Goal: Task Accomplishment & Management: Manage account settings

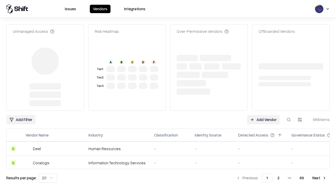
click at [263, 115] on link "Add Vendor" at bounding box center [263, 119] width 33 height 9
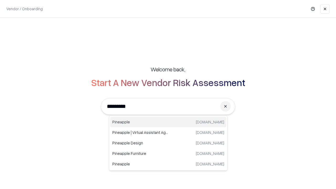
click at [168, 122] on div "Pineapple [DOMAIN_NAME]" at bounding box center [168, 122] width 116 height 10
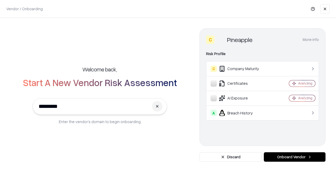
type input "*********"
click at [294, 157] on button "Onboard Vendor" at bounding box center [295, 156] width 62 height 9
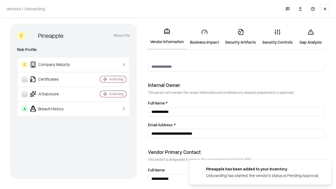
scroll to position [272, 0]
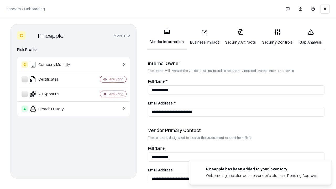
click at [204, 37] on link "Business Impact" at bounding box center [204, 37] width 35 height 24
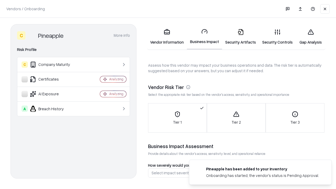
click at [240, 37] on link "Security Artifacts" at bounding box center [240, 37] width 37 height 24
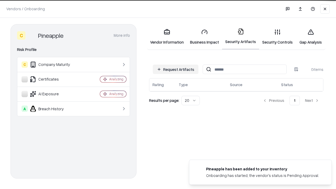
click at [176, 69] on button "Request Artifacts" at bounding box center [176, 69] width 46 height 9
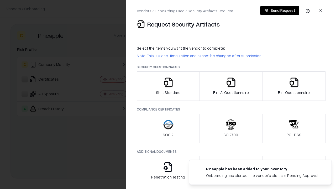
click at [168, 86] on icon "button" at bounding box center [168, 82] width 10 height 10
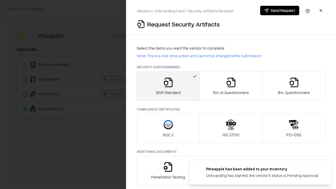
click at [279, 10] on button "Send Request" at bounding box center [279, 10] width 39 height 9
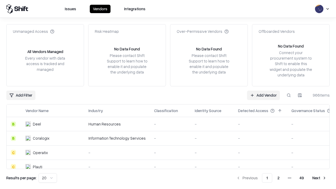
click at [289, 95] on button at bounding box center [288, 95] width 9 height 9
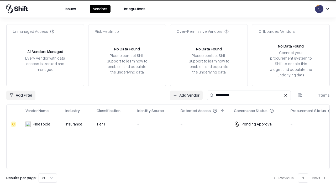
type input "*********"
click at [171, 124] on div "-" at bounding box center [154, 124] width 35 height 6
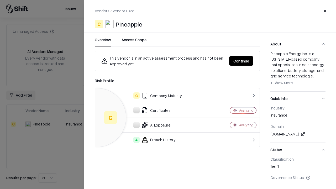
click at [241, 61] on button "Continue" at bounding box center [241, 60] width 24 height 9
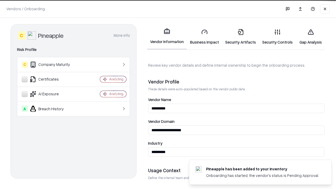
click at [240, 37] on link "Security Artifacts" at bounding box center [240, 37] width 37 height 24
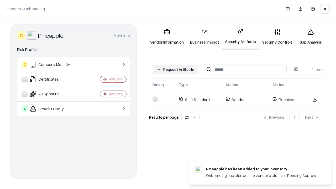
click at [310, 37] on link "Gap Analysis" at bounding box center [311, 37] width 30 height 24
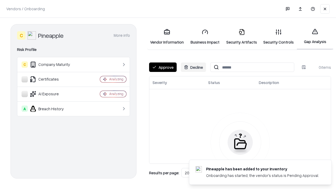
click at [163, 67] on button "Approve" at bounding box center [163, 66] width 28 height 9
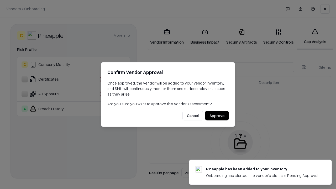
click at [217, 115] on button "Approve" at bounding box center [216, 115] width 23 height 9
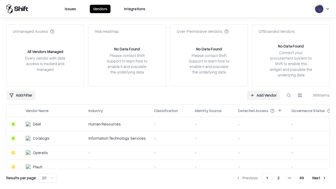
type input "*********"
click at [263, 95] on link "Add Vendor" at bounding box center [263, 95] width 33 height 9
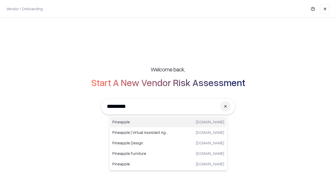
click at [168, 122] on div "Pineapple [DOMAIN_NAME]" at bounding box center [168, 122] width 116 height 10
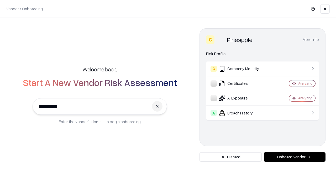
type input "*********"
click at [294, 157] on button "Onboard Vendor" at bounding box center [295, 156] width 62 height 9
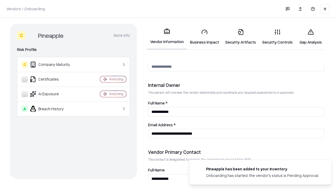
scroll to position [272, 0]
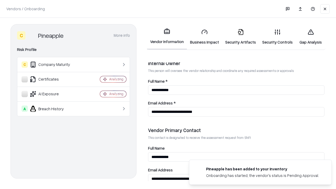
click at [310, 37] on link "Gap Analysis" at bounding box center [311, 37] width 30 height 24
